Goal: Task Accomplishment & Management: Complete application form

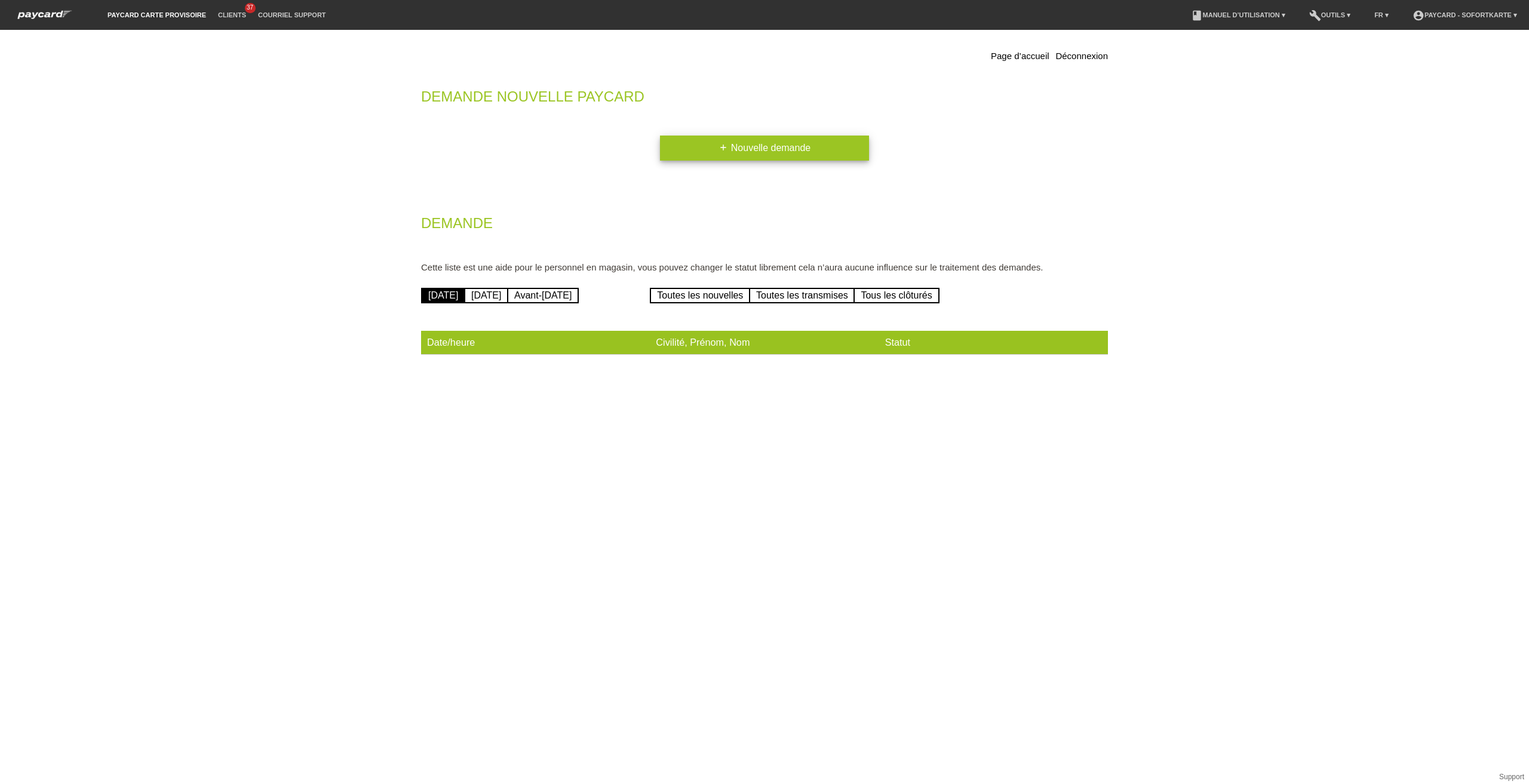
click at [771, 159] on link "add Nouvelle demande" at bounding box center [764, 147] width 209 height 25
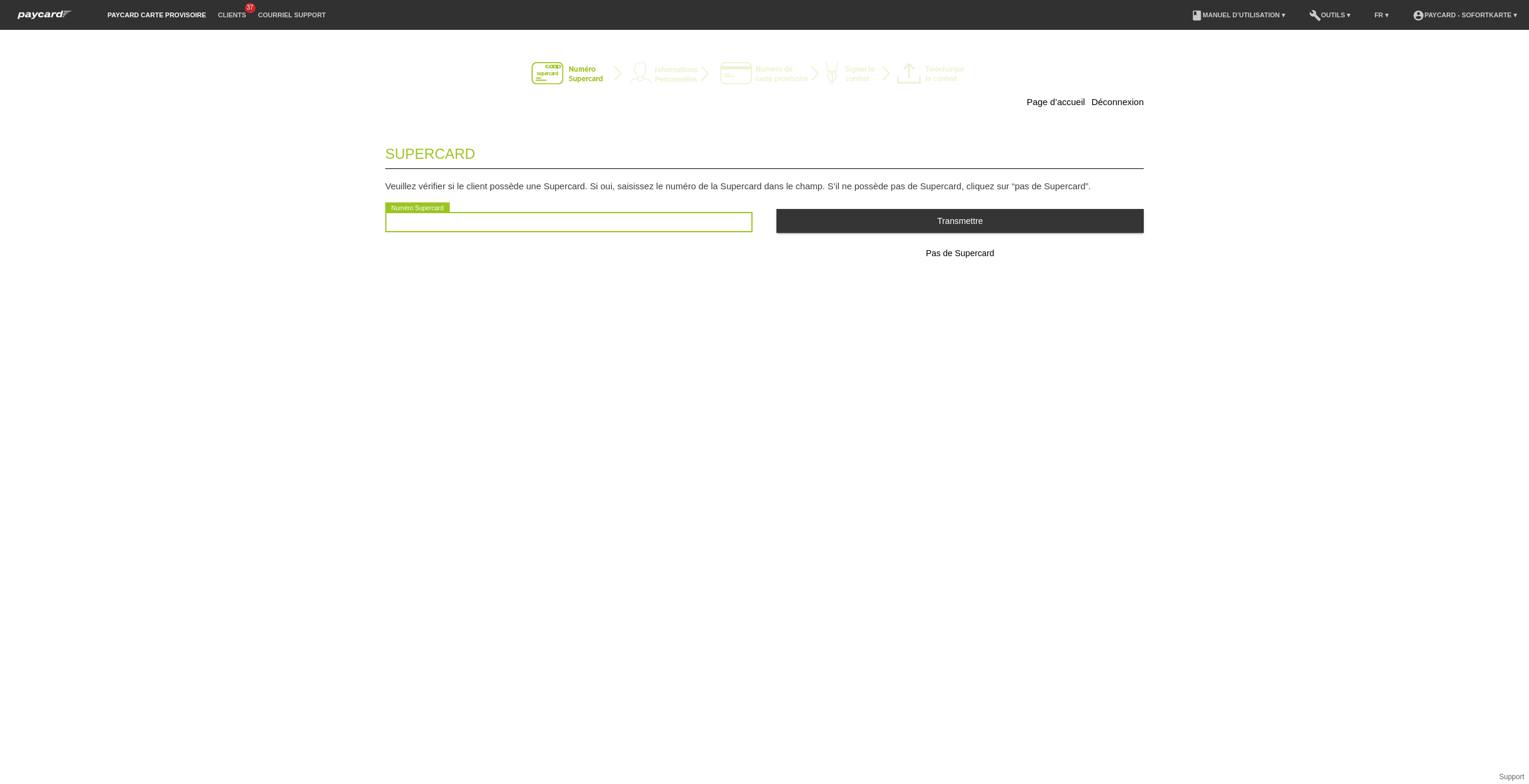
click at [664, 223] on input "text" at bounding box center [569, 222] width 367 height 20
type input "8"
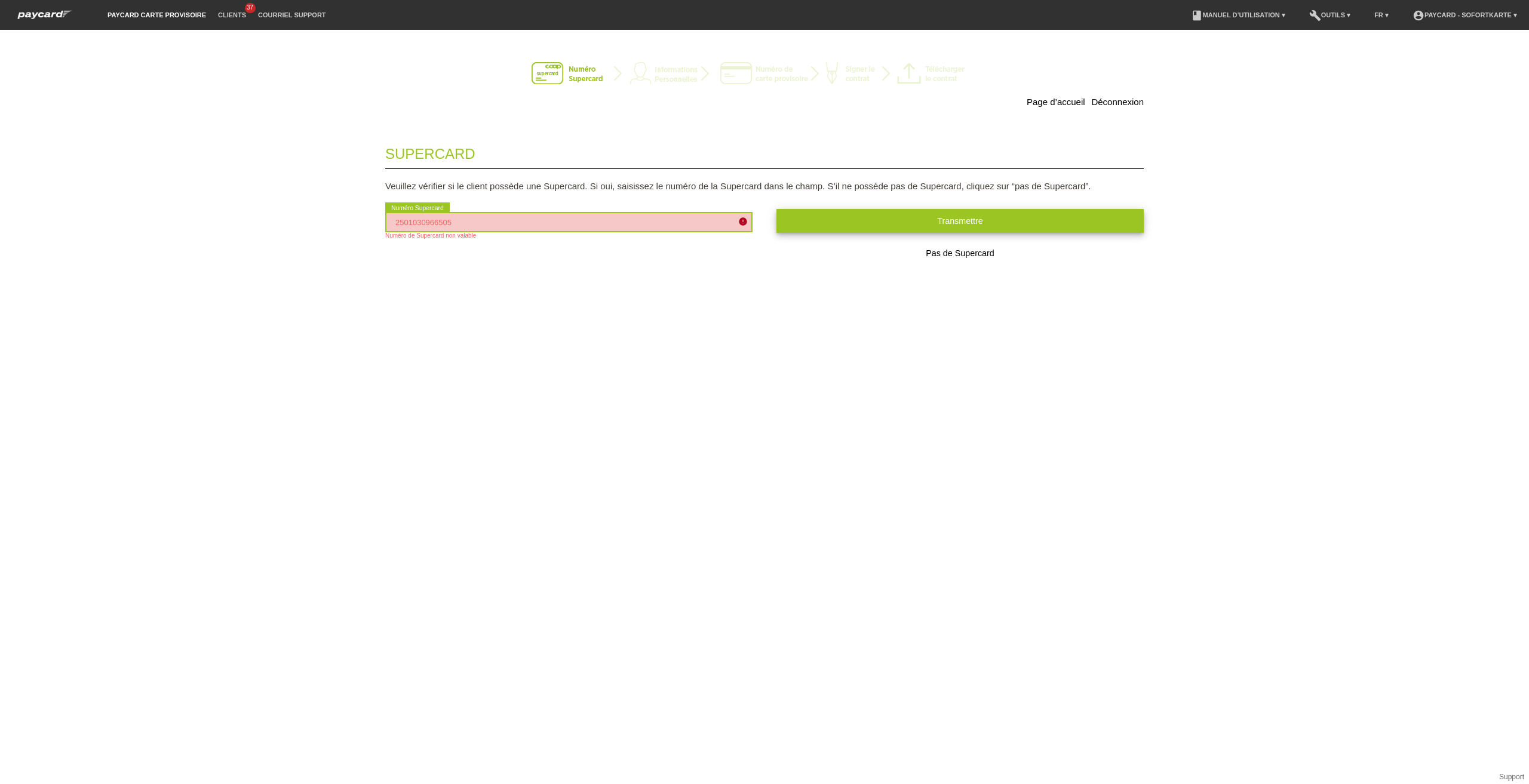
type input "2501030966505"
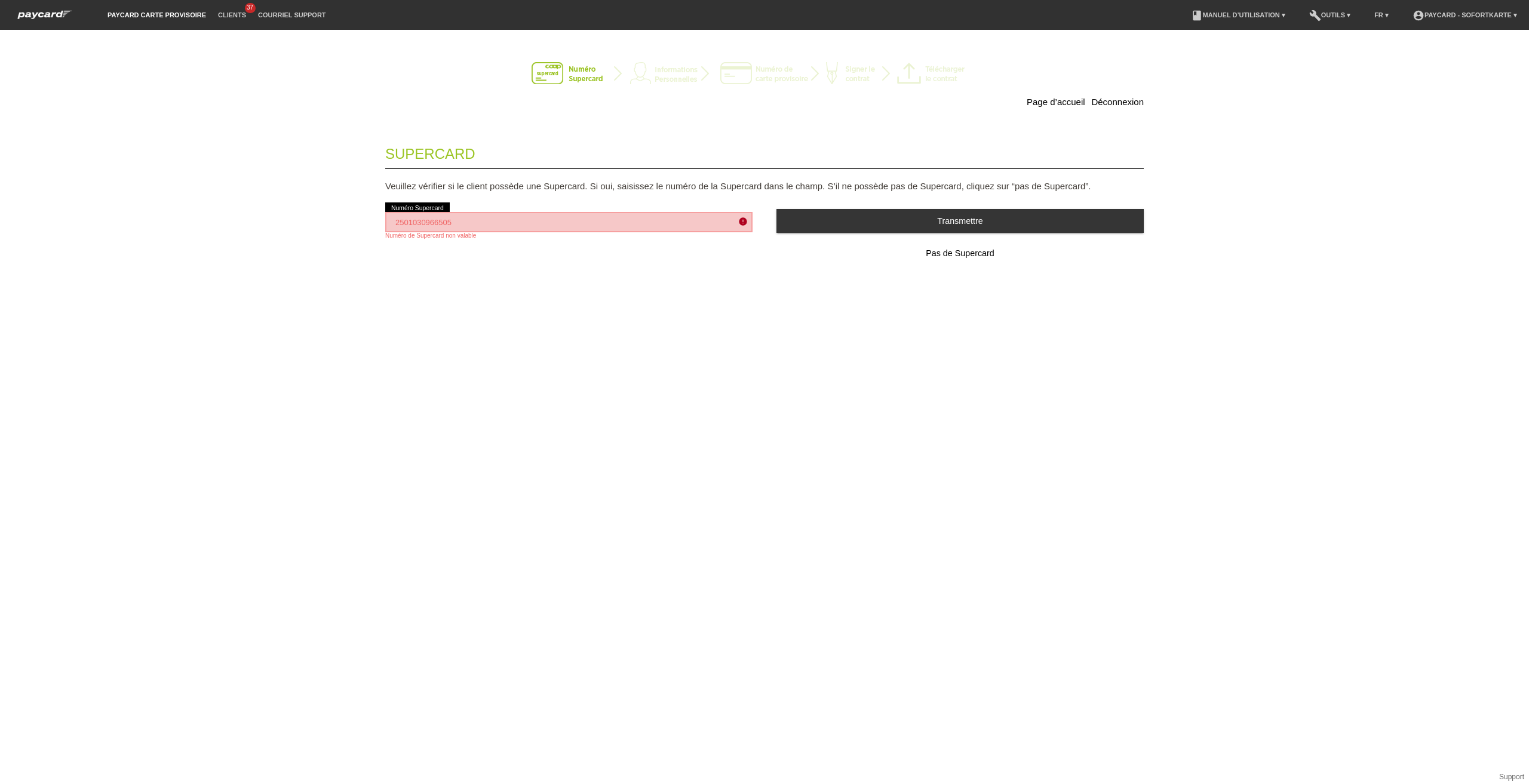
click at [841, 217] on button "Transmettre" at bounding box center [960, 221] width 367 height 24
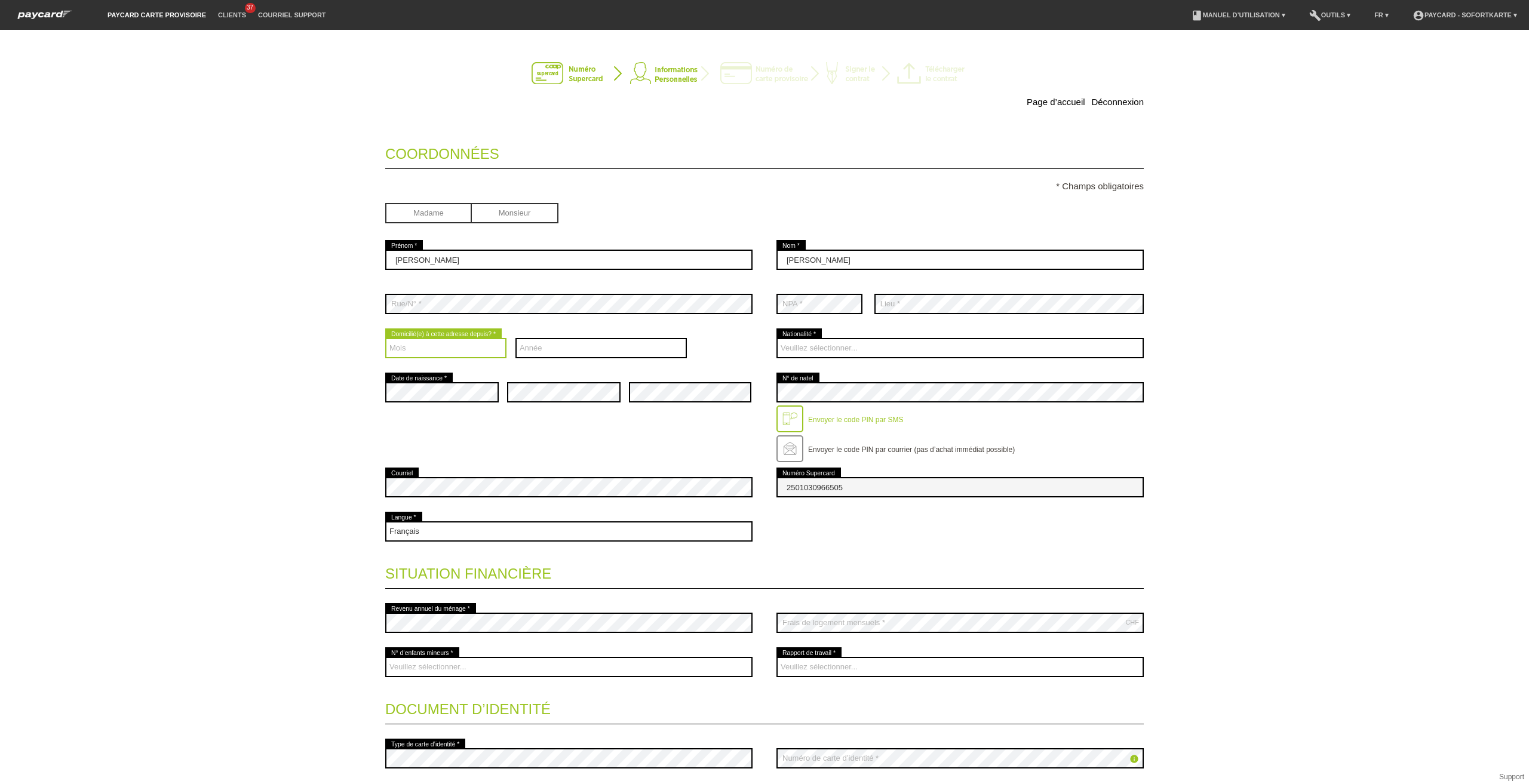
click at [473, 353] on select "Mois 01 02 03 04 05 06 07 08 09 10 11 12" at bounding box center [446, 348] width 121 height 20
select select "01"
click at [385, 340] on select "Mois 01 02 03 04 05 06 07 08 09 10 11 12" at bounding box center [446, 348] width 121 height 20
click at [569, 348] on select "Année 2025 2024 2023 2022 2021 2020 2019 2018 2017 2016" at bounding box center [602, 348] width 172 height 20
select select "2013"
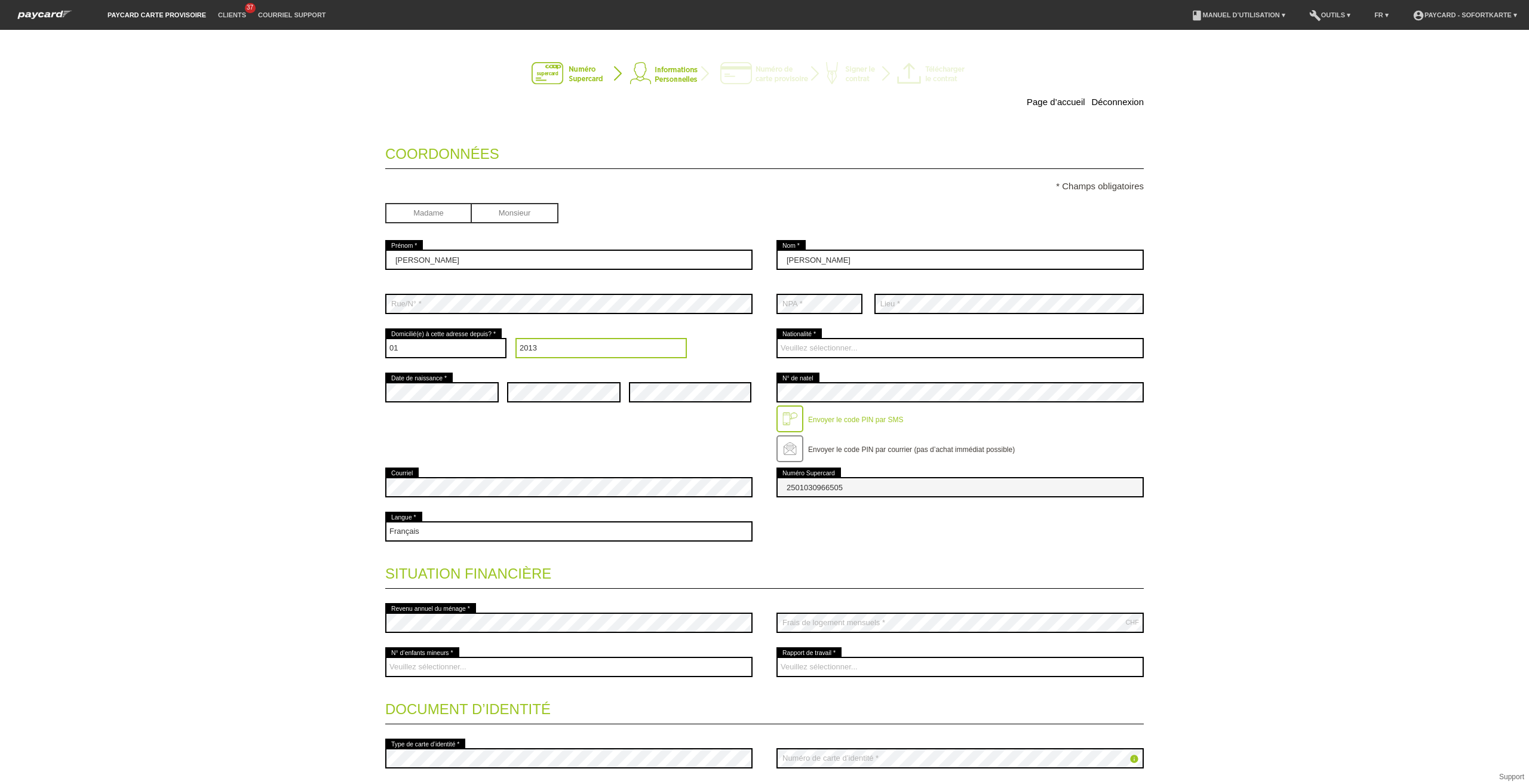
click at [515, 340] on select "Année 2025 2024 2023 2022 2021 2020 2019 2018 2017 2016" at bounding box center [602, 348] width 172 height 20
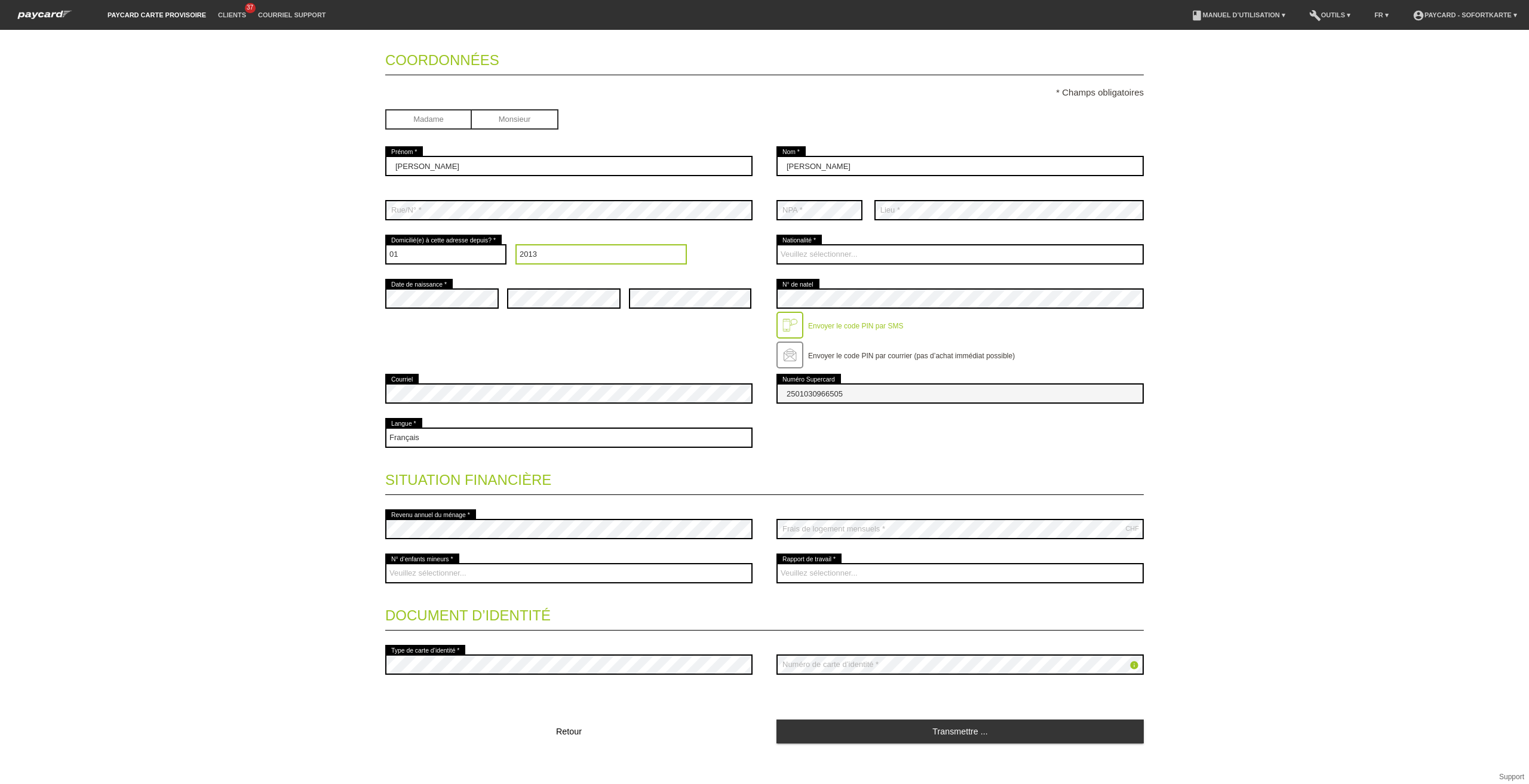
scroll to position [104, 0]
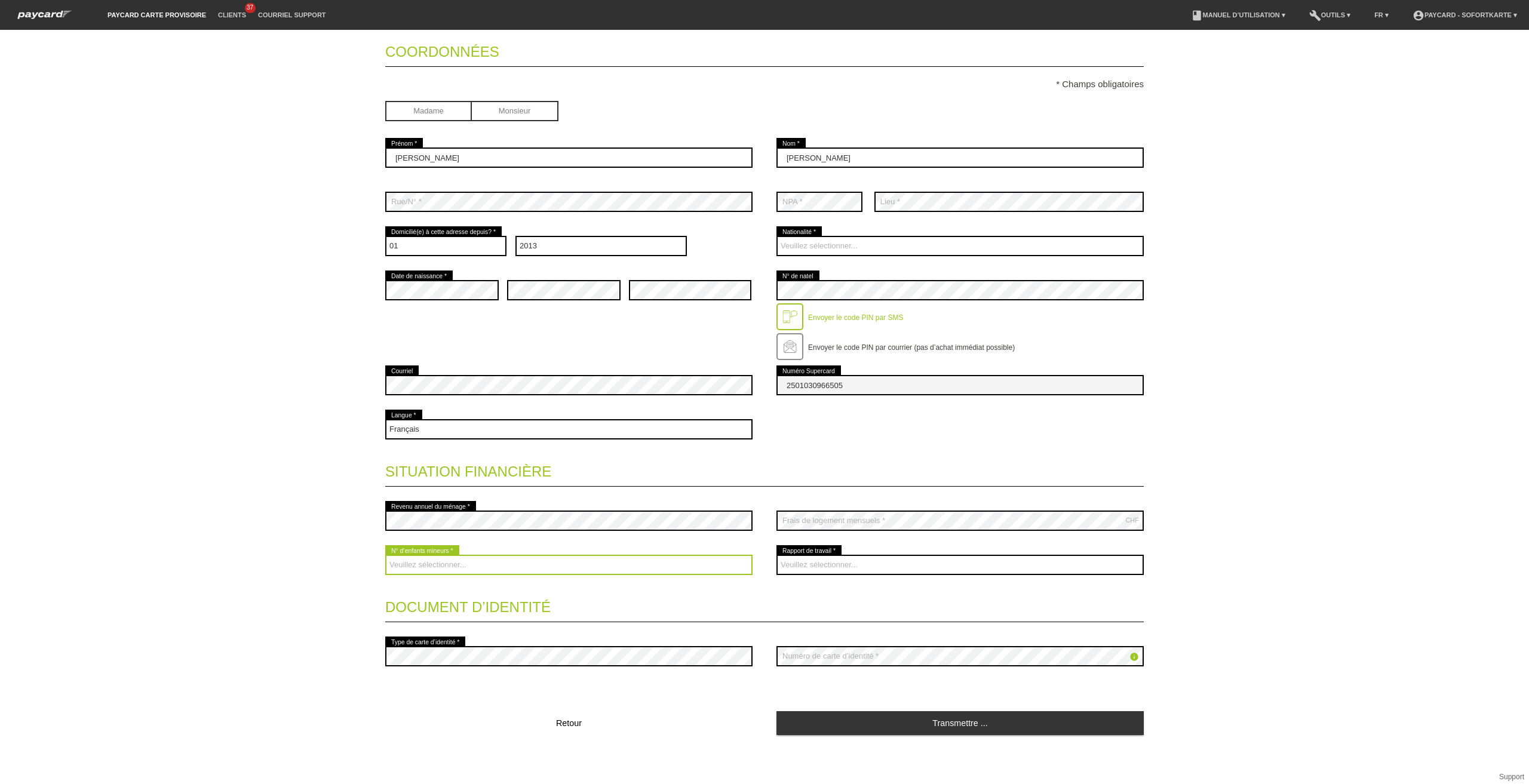
click at [492, 569] on select "Veuillez sélectionner... 0 1 2 3 4 5 6 7 8 9" at bounding box center [569, 565] width 367 height 20
select select "2"
click at [385, 555] on select "Veuillez sélectionner... 0 1 2 3 4 5 6 7 8 9" at bounding box center [569, 565] width 367 height 20
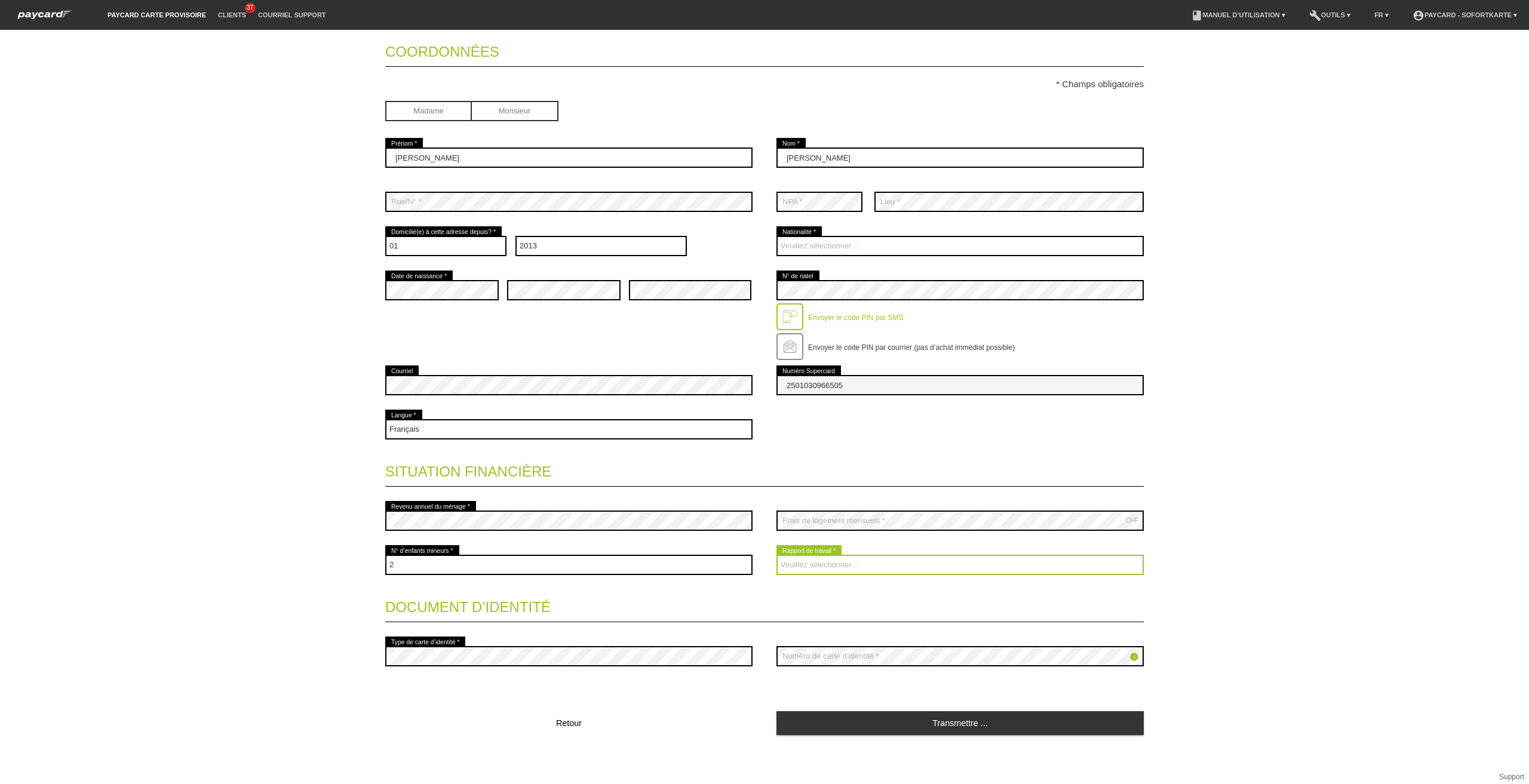
click at [860, 564] on select "Veuillez sélectionner... A durée indéterminée A durée déterminée Apprenti/étudi…" at bounding box center [960, 565] width 367 height 20
select select "HOUSEWIFE"
click at [777, 555] on select "Veuillez sélectionner... A durée indéterminée A durée déterminée Apprenti/étudi…" at bounding box center [960, 565] width 367 height 20
click at [427, 111] on input "radio" at bounding box center [428, 110] width 87 height 18
radio input "true"
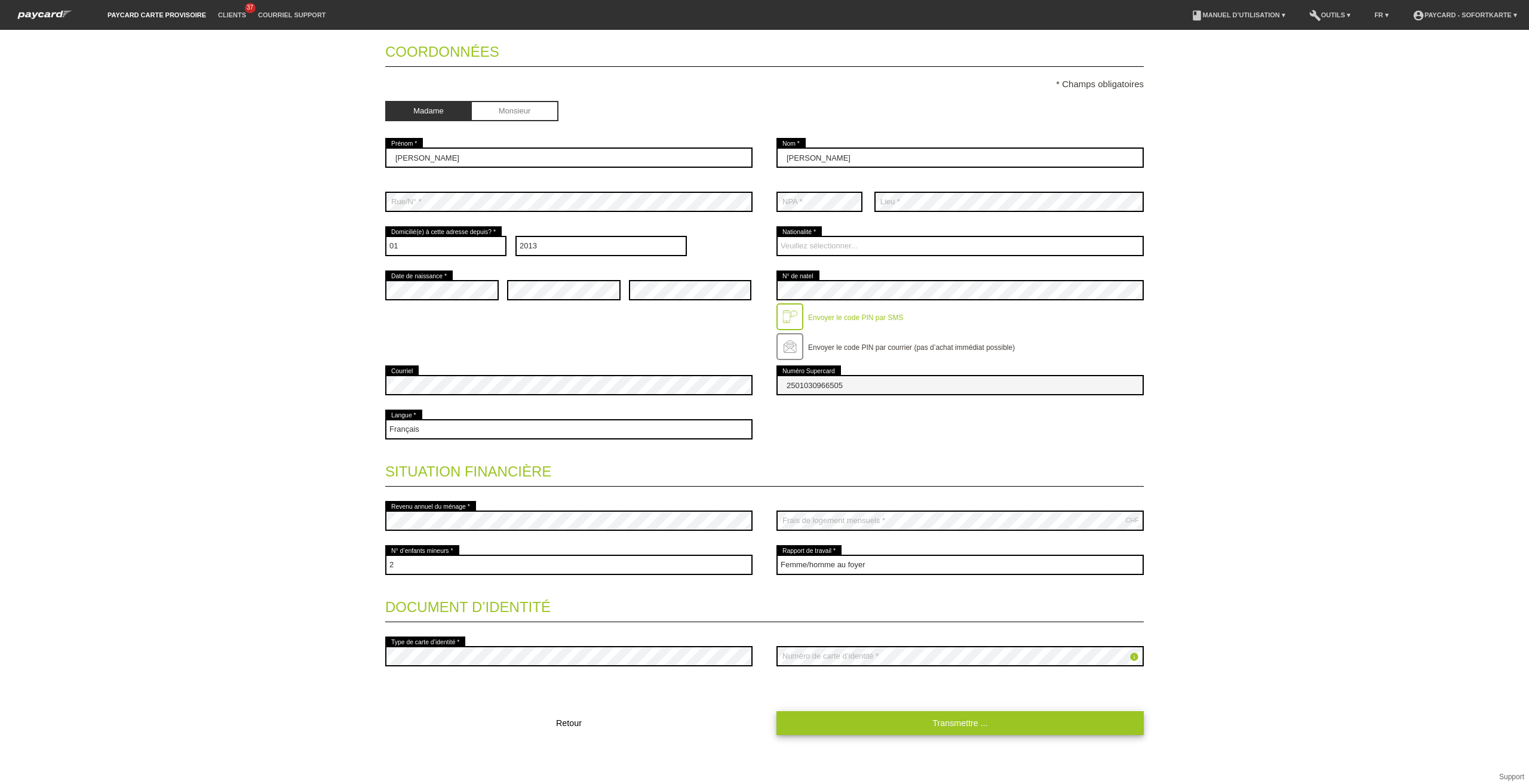
click at [952, 721] on link "Transmettre ..." at bounding box center [960, 723] width 367 height 24
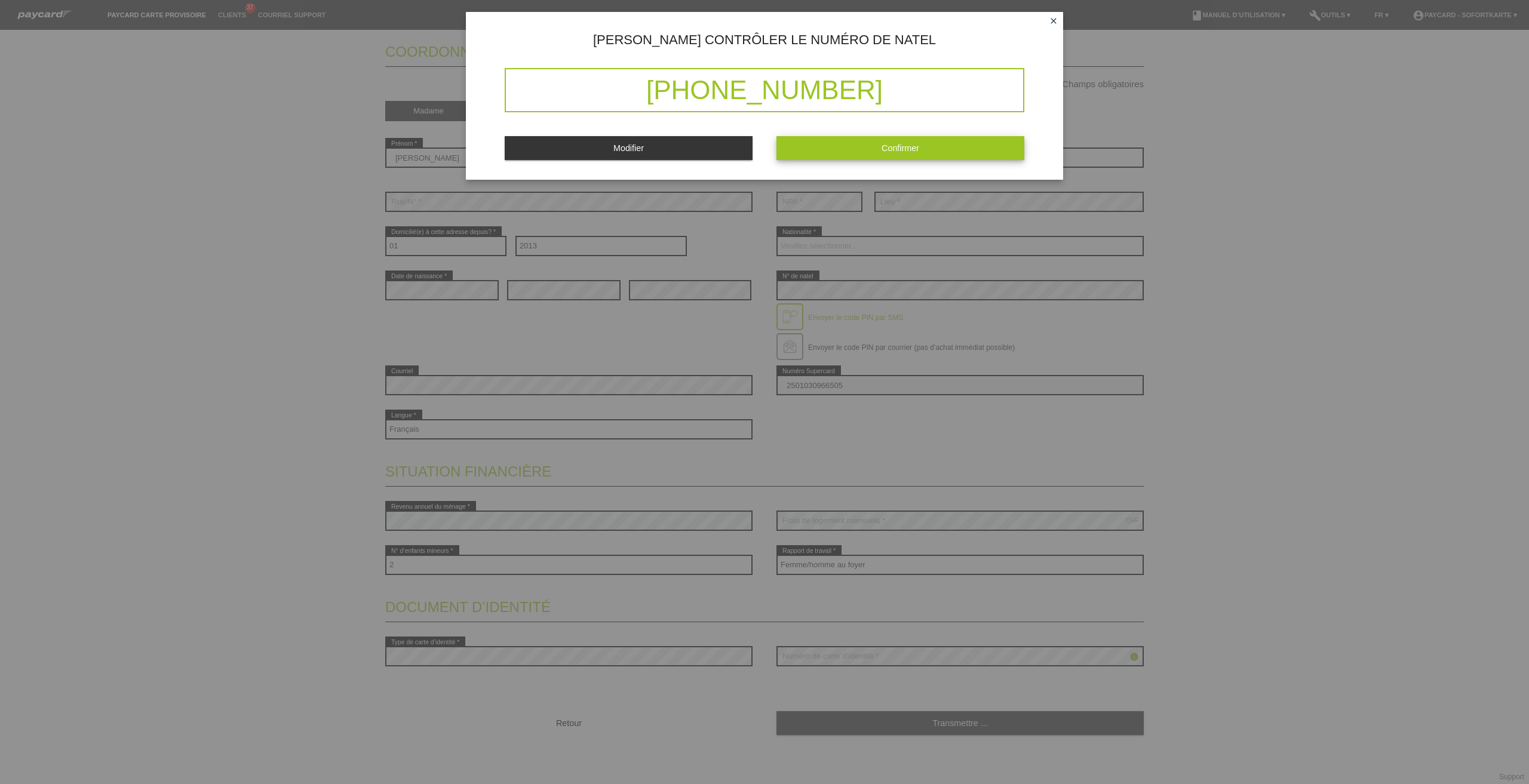
click at [886, 149] on span "Confirmer" at bounding box center [900, 148] width 38 height 9
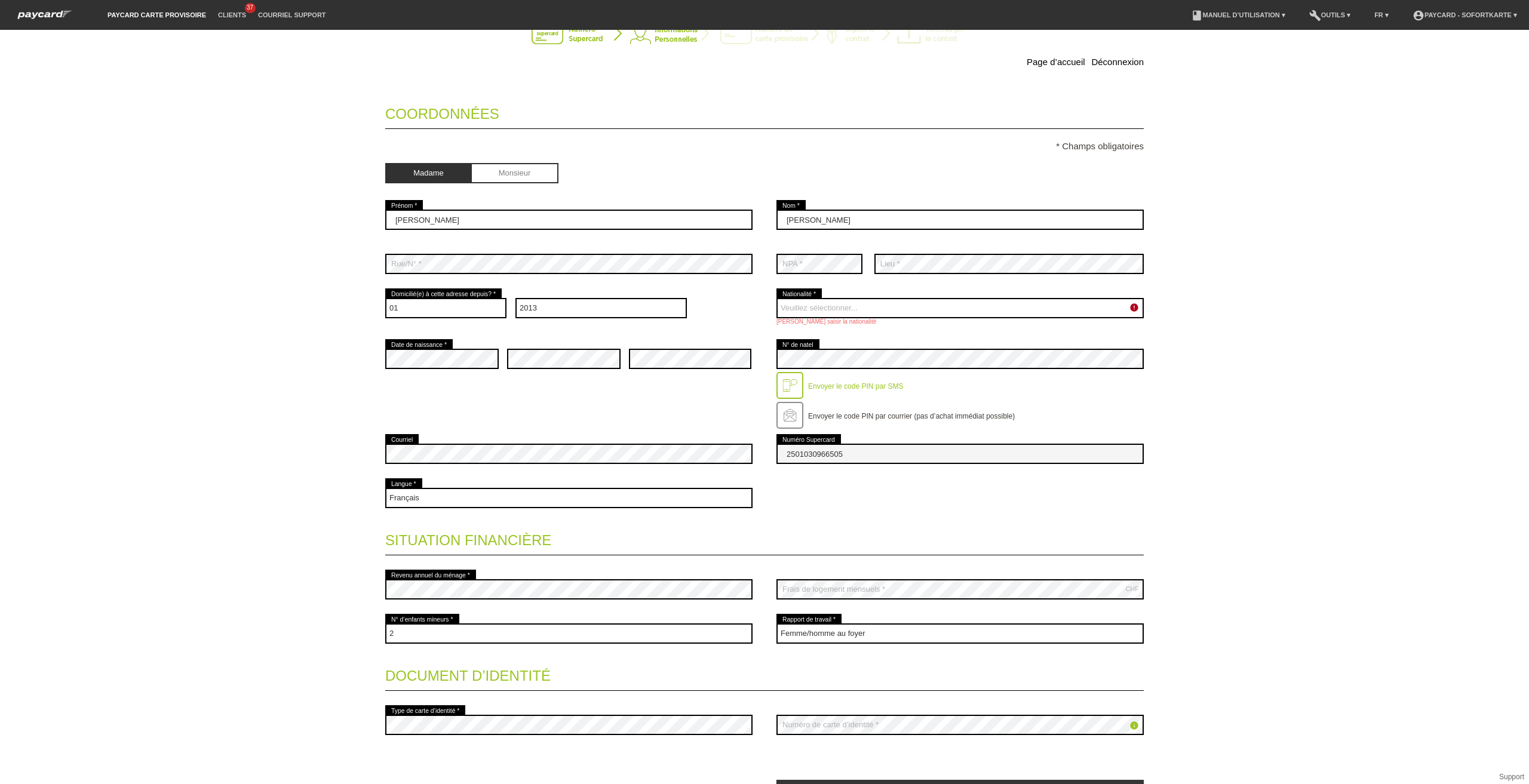
scroll to position [111, 0]
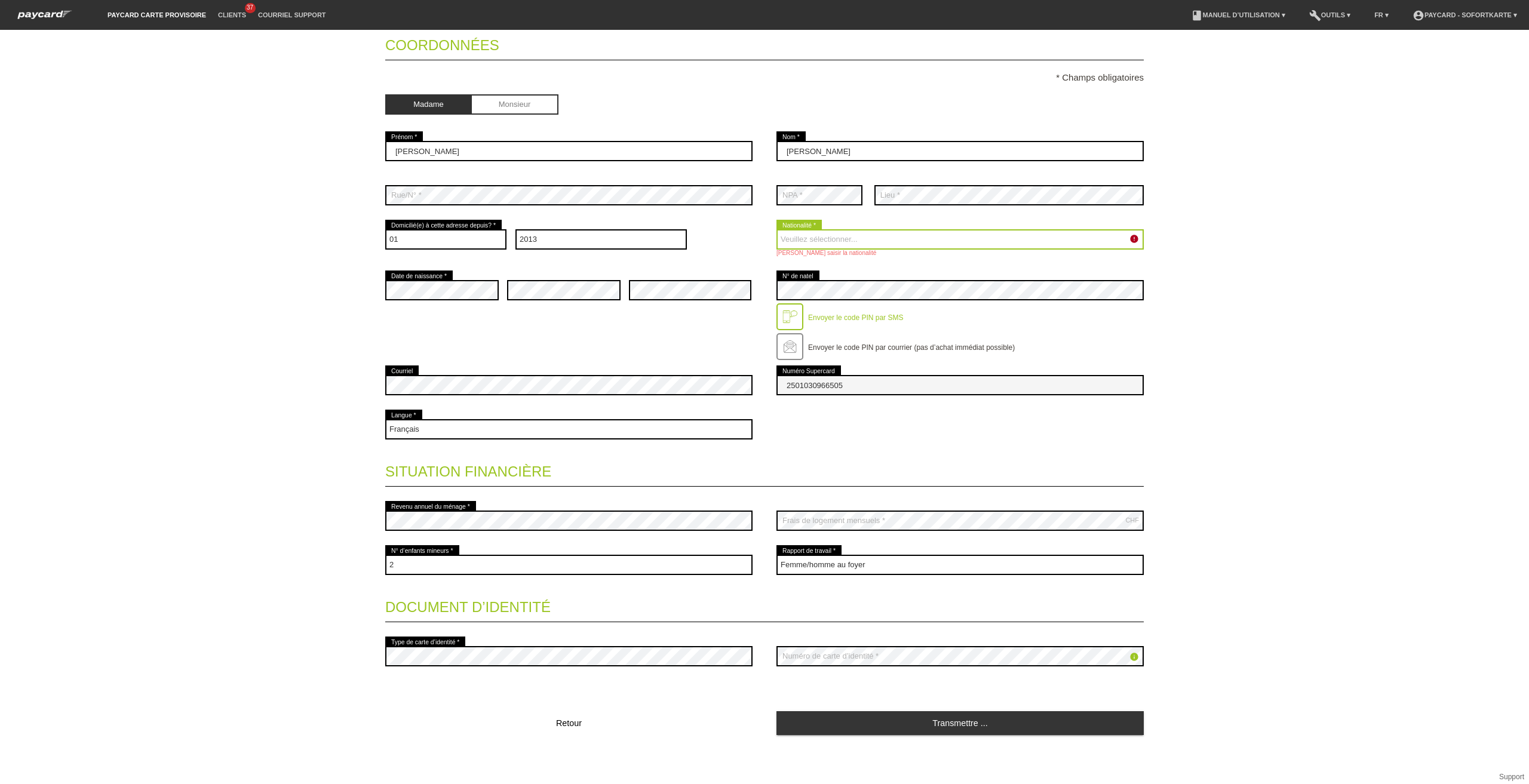
click at [811, 234] on select "Veuillez sélectionner... [GEOGRAPHIC_DATA] [GEOGRAPHIC_DATA] [GEOGRAPHIC_DATA] …" at bounding box center [960, 240] width 367 height 20
select select "CH"
click at [777, 229] on select "Veuillez sélectionner... [GEOGRAPHIC_DATA] [GEOGRAPHIC_DATA] [GEOGRAPHIC_DATA] …" at bounding box center [960, 240] width 367 height 20
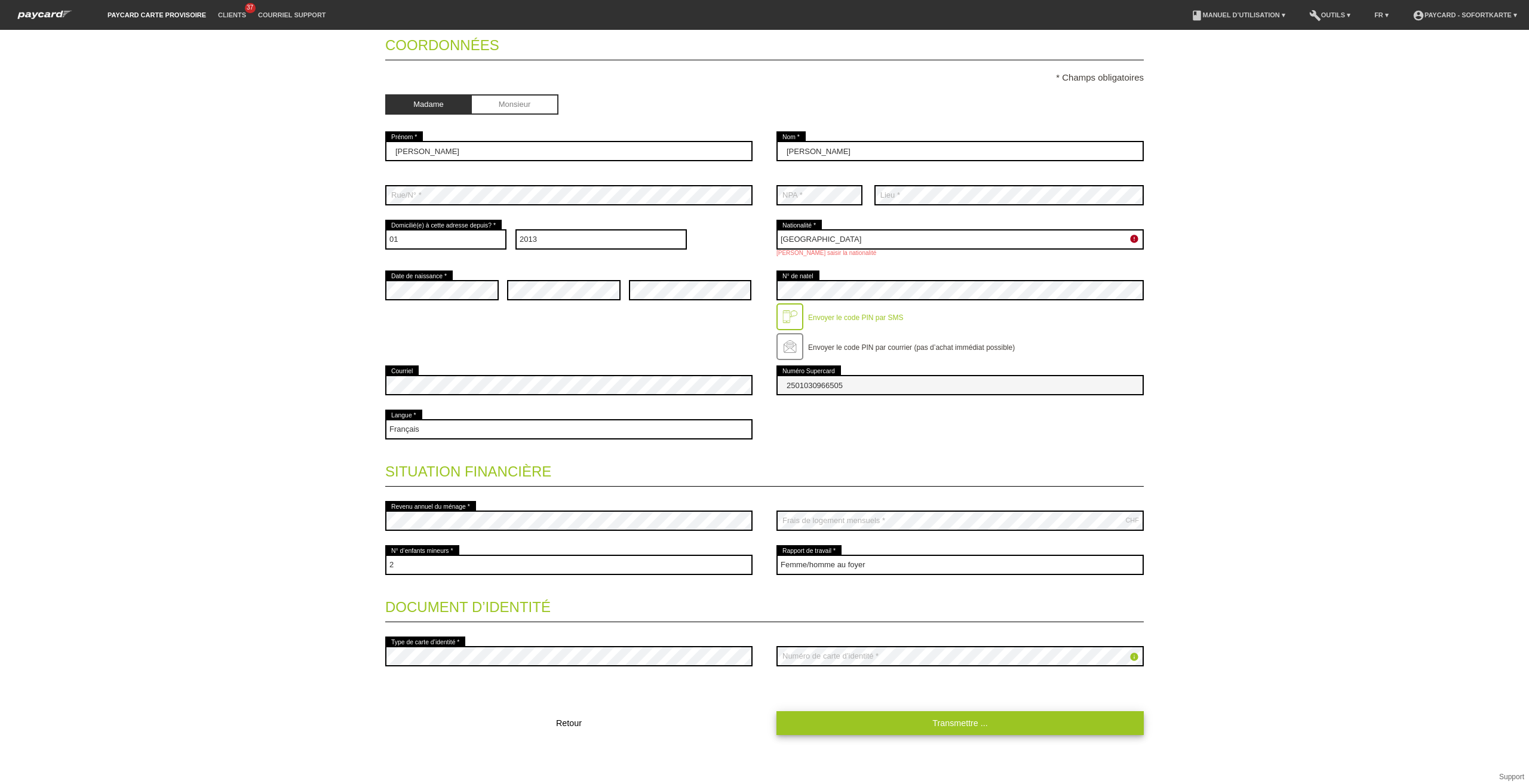
click at [959, 723] on link "Transmettre ..." at bounding box center [960, 723] width 367 height 24
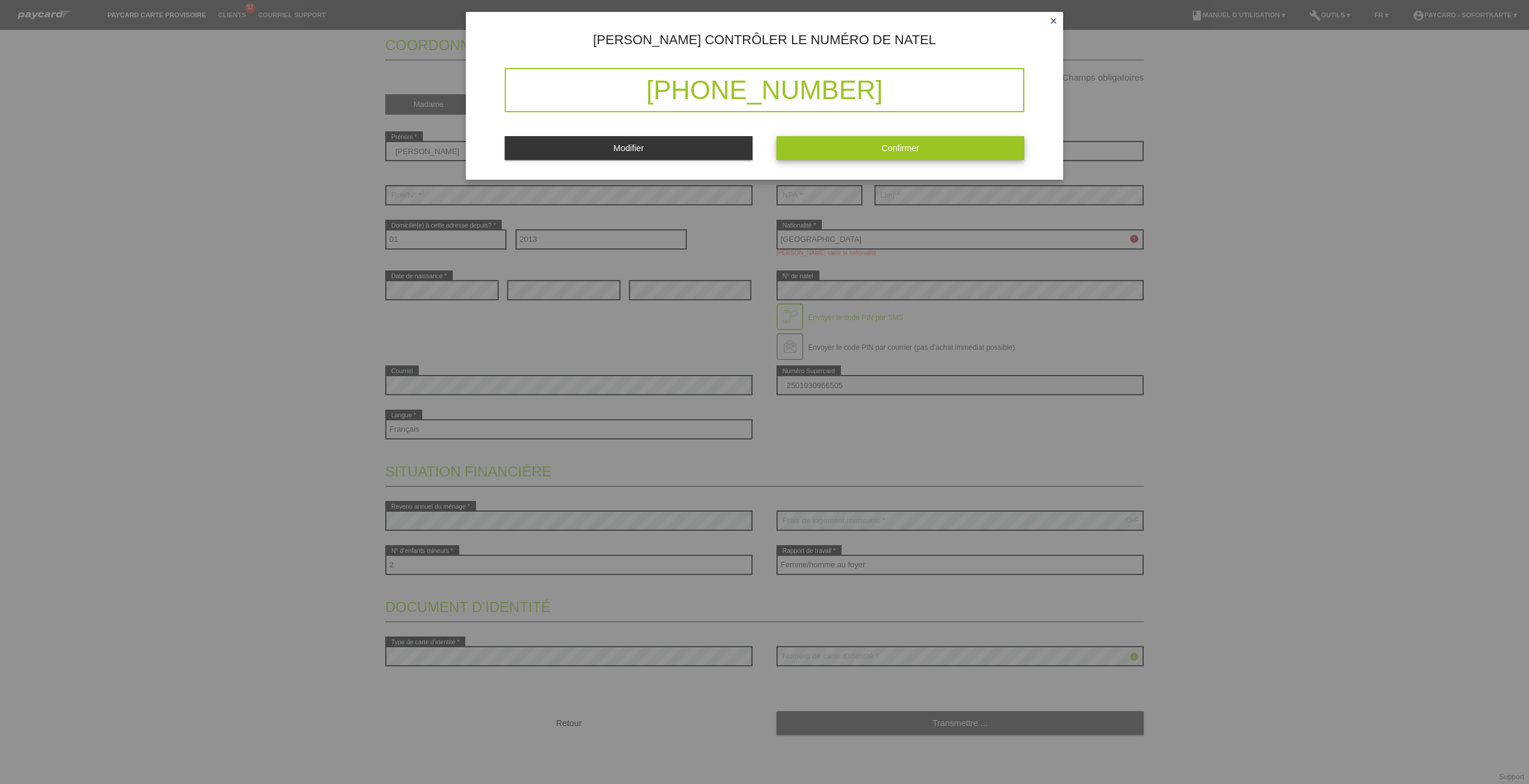
click at [868, 147] on button "Confirmer" at bounding box center [900, 147] width 248 height 24
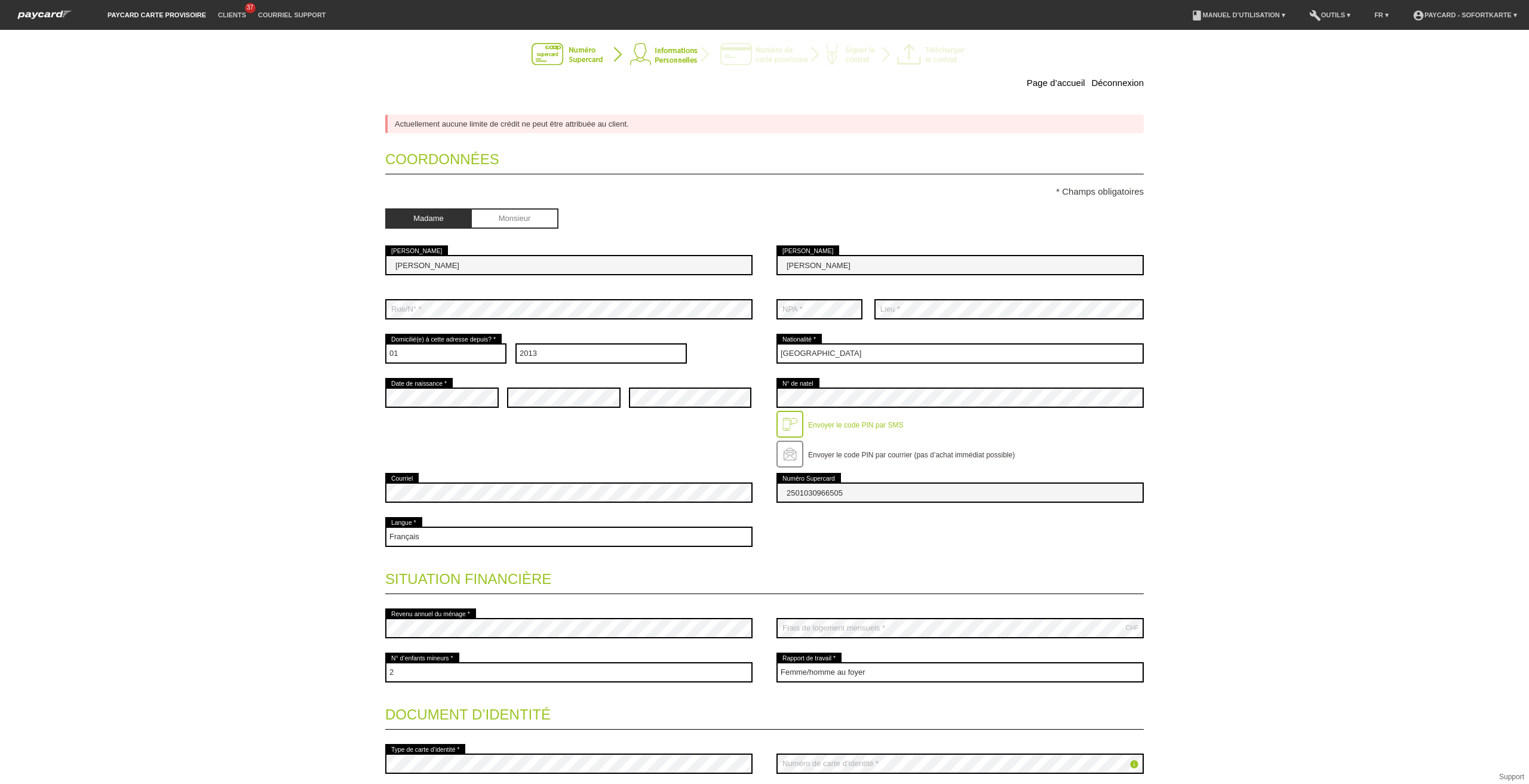
scroll to position [0, 0]
